Goal: Task Accomplishment & Management: Manage account settings

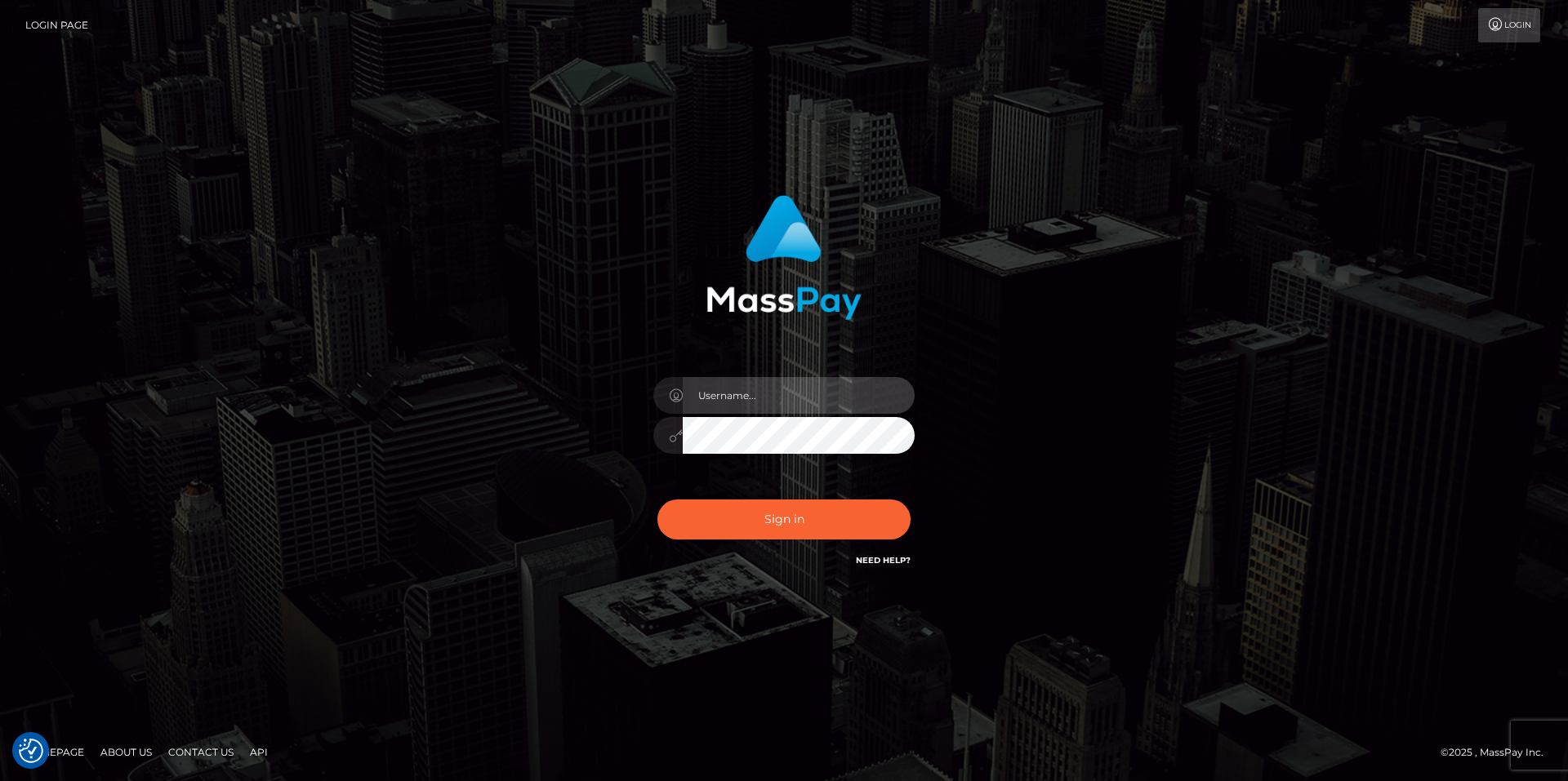
click at [708, 389] on input "text" at bounding box center [799, 395] width 232 height 37
click at [880, 404] on input "text" at bounding box center [799, 395] width 232 height 37
click at [0, 780] on com-1password-button at bounding box center [0, 781] width 0 height 0
type input "smiley.throne"
click at [747, 391] on input "text" at bounding box center [799, 395] width 232 height 37
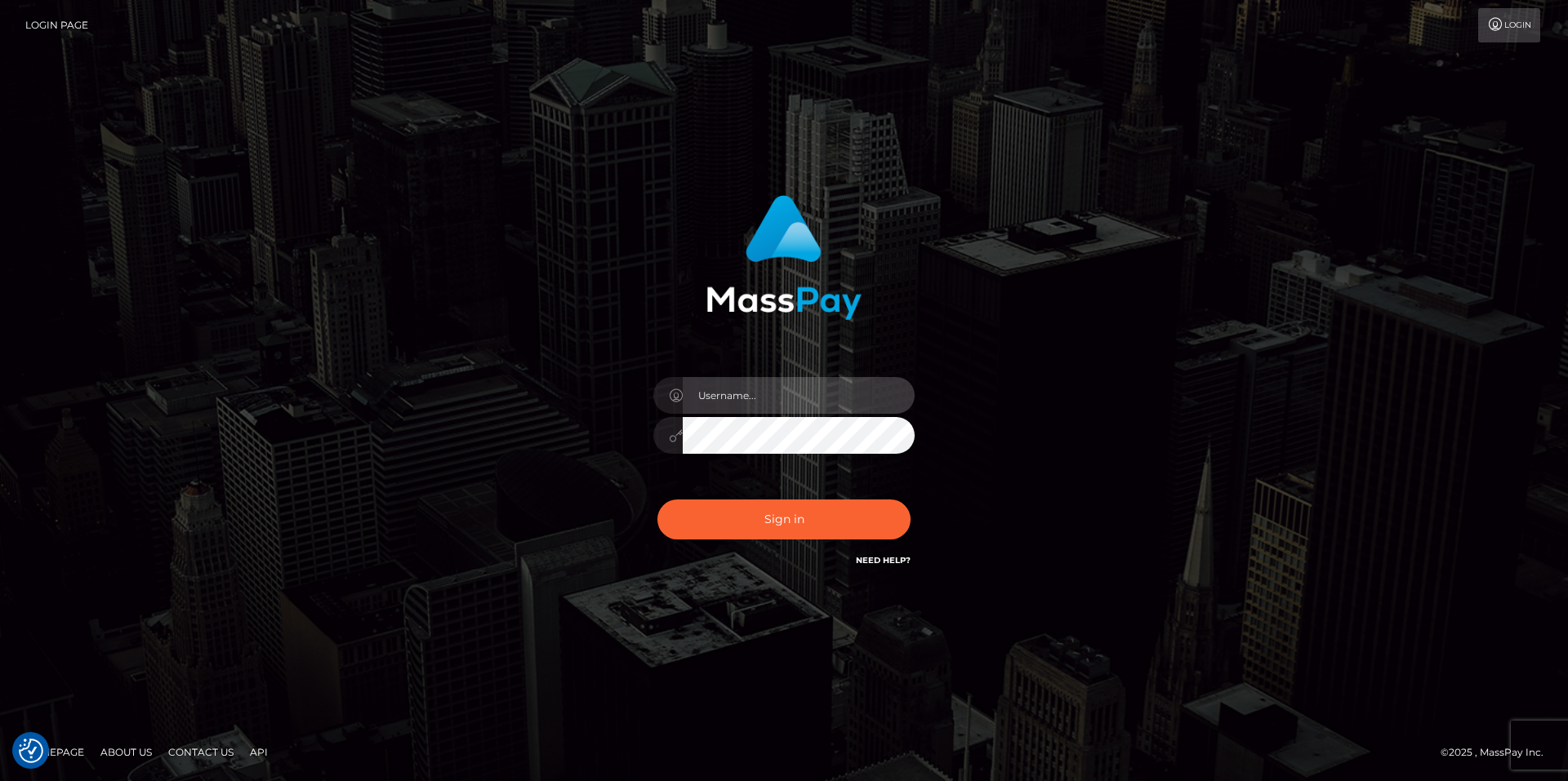
type input "smiley.throne"
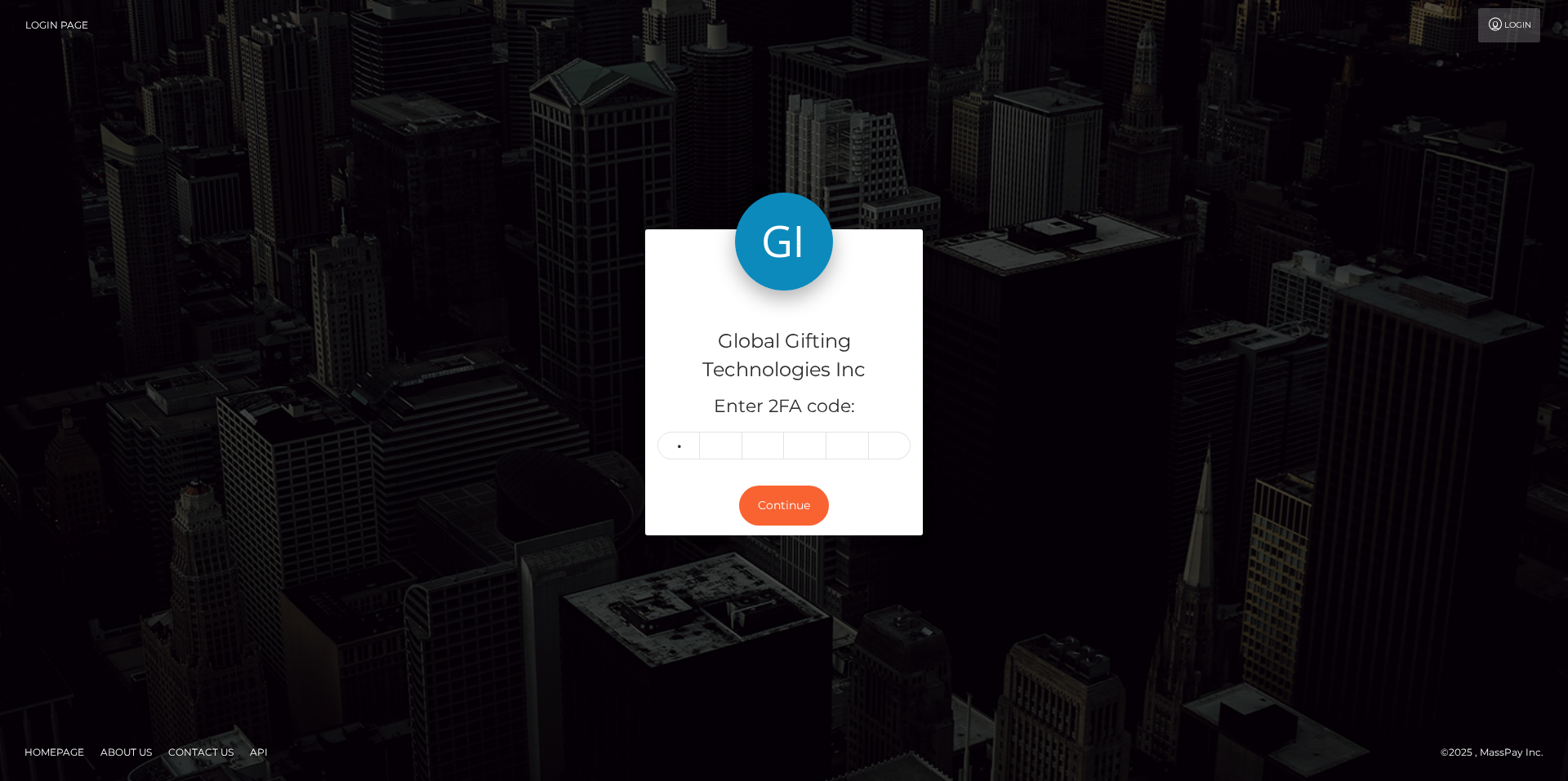
type input "3"
type input "4"
type input "7"
type input "6"
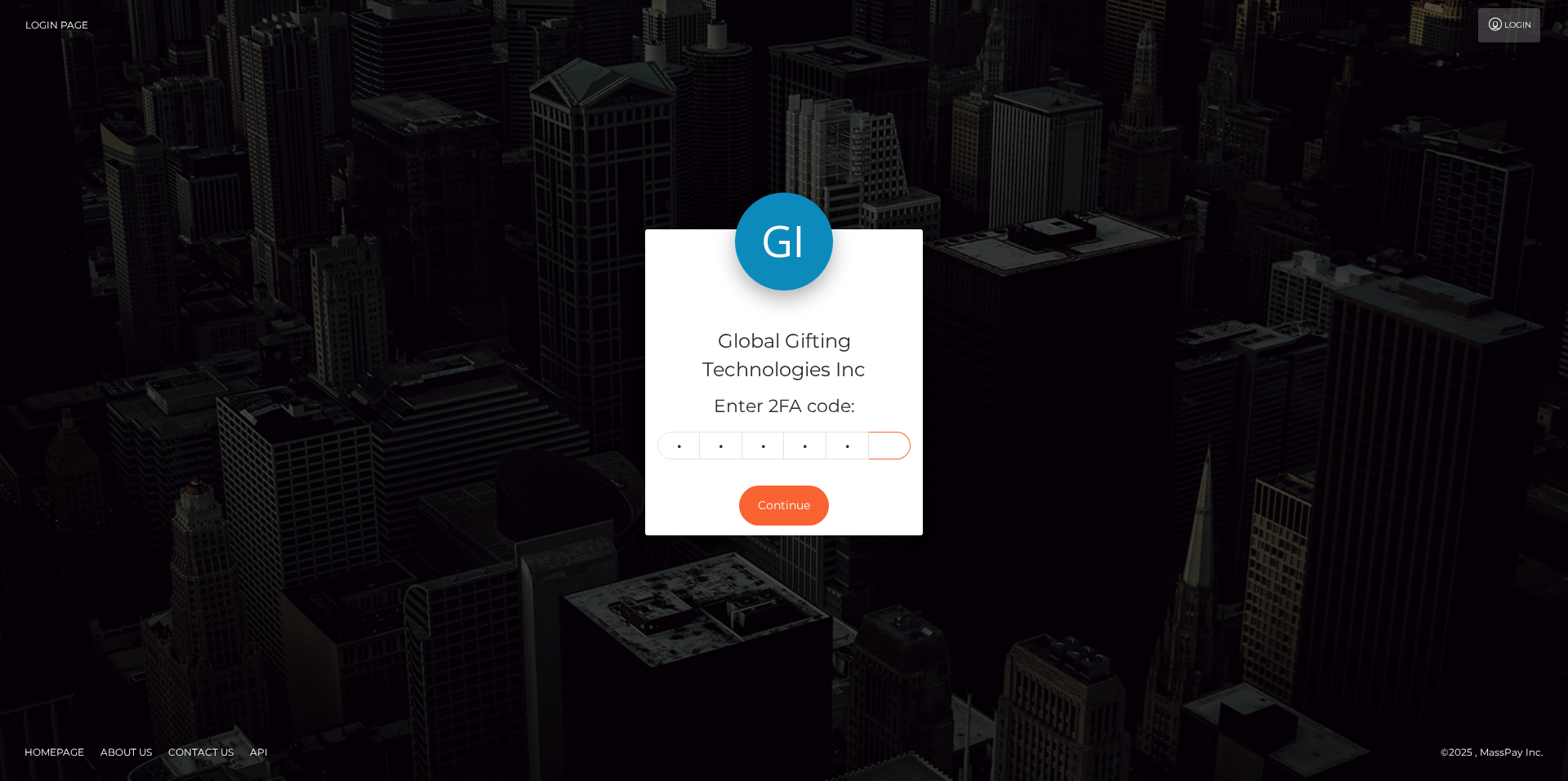
type input "1"
